Goal: Transaction & Acquisition: Purchase product/service

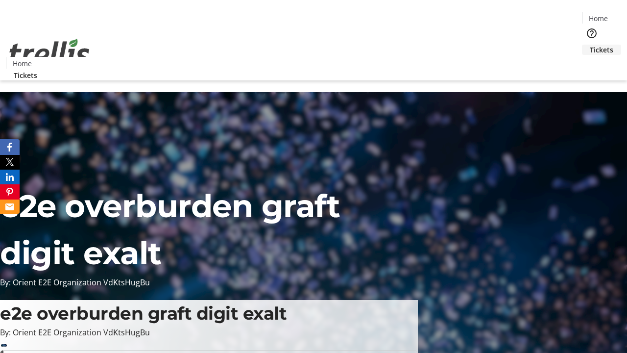
click at [590, 45] on span "Tickets" at bounding box center [602, 50] width 24 height 10
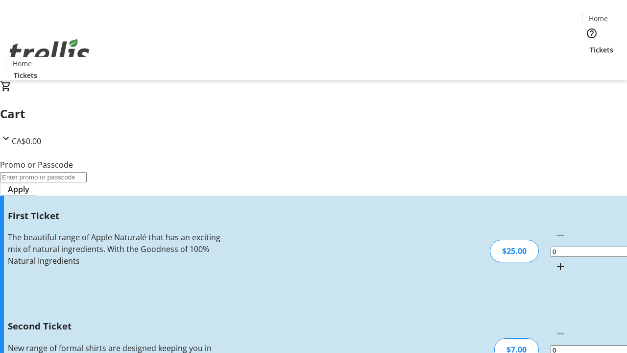
click at [554, 261] on mat-icon "Increment by one" at bounding box center [560, 267] width 12 height 12
type input "1"
type input "2"
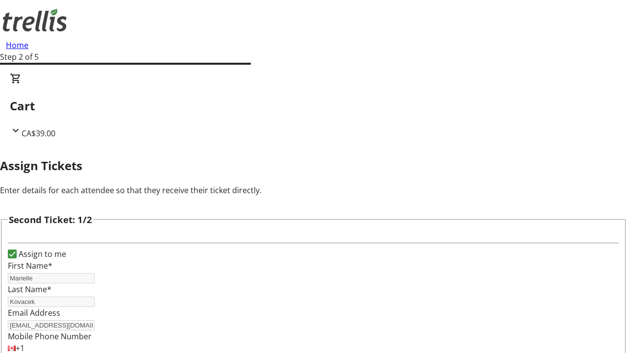
type input "[PERSON_NAME]"
type input "Bashirian"
type input "[PERSON_NAME][EMAIL_ADDRESS][DOMAIN_NAME]"
